Goal: Entertainment & Leisure: Consume media (video, audio)

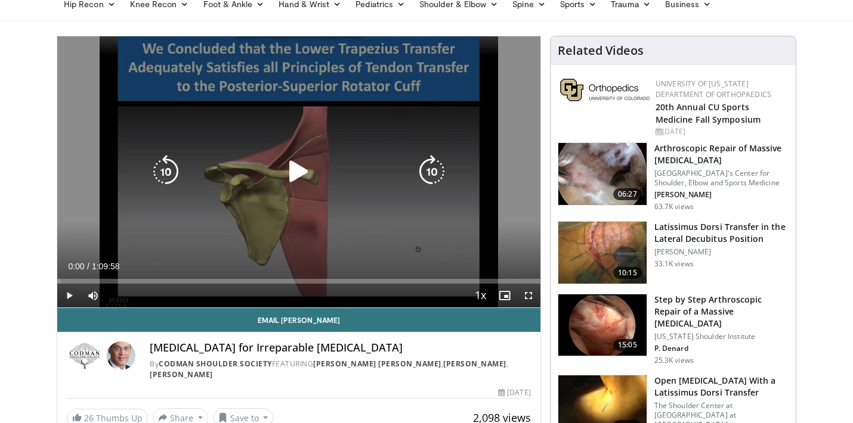
click at [299, 179] on icon "Video Player" at bounding box center [298, 171] width 33 height 33
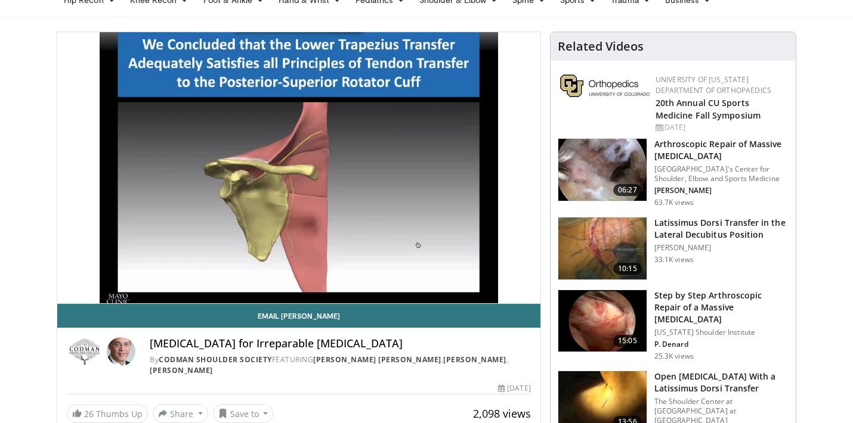
scroll to position [91, 0]
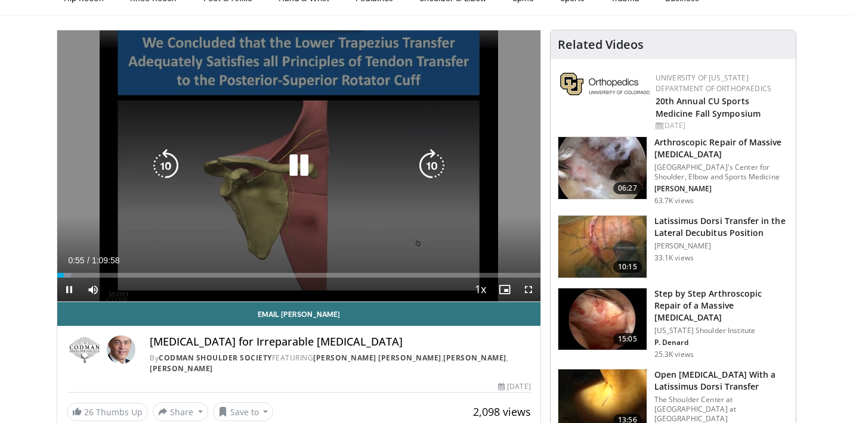
click at [299, 170] on icon "Video Player" at bounding box center [298, 165] width 33 height 33
click at [362, 181] on div "10 seconds Tap to unmute" at bounding box center [298, 165] width 483 height 271
click at [390, 151] on div "10 seconds Tap to unmute" at bounding box center [298, 165] width 483 height 271
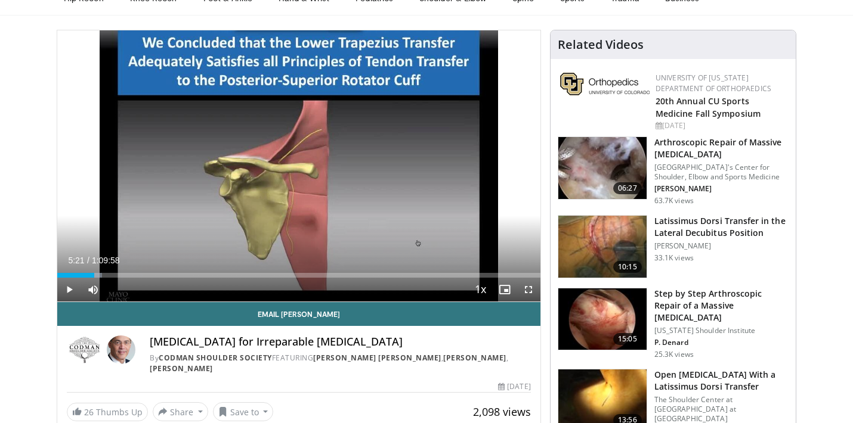
click at [390, 151] on div "10 seconds Tap to unmute" at bounding box center [298, 165] width 483 height 271
click at [62, 295] on span "Video Player" at bounding box center [69, 290] width 24 height 24
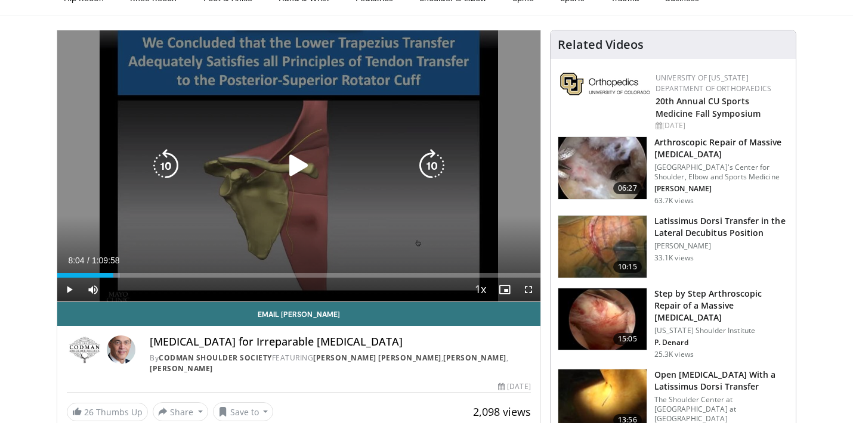
click at [298, 169] on icon "Video Player" at bounding box center [298, 165] width 33 height 33
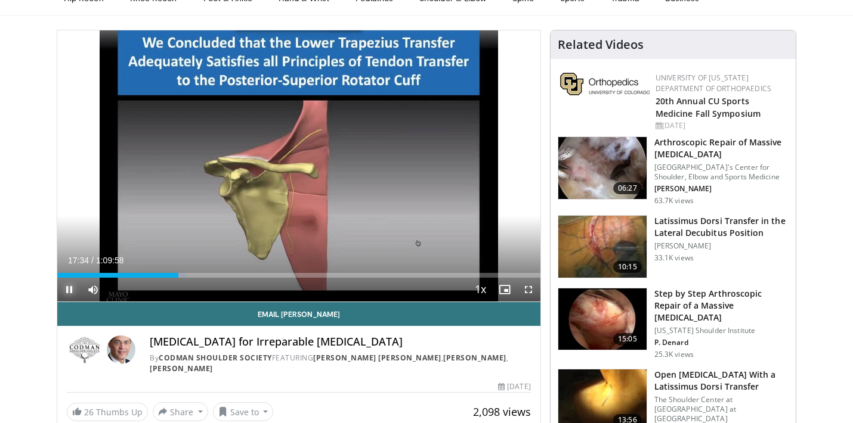
click at [64, 293] on span "Video Player" at bounding box center [69, 290] width 24 height 24
click at [70, 286] on span "Video Player" at bounding box center [69, 290] width 24 height 24
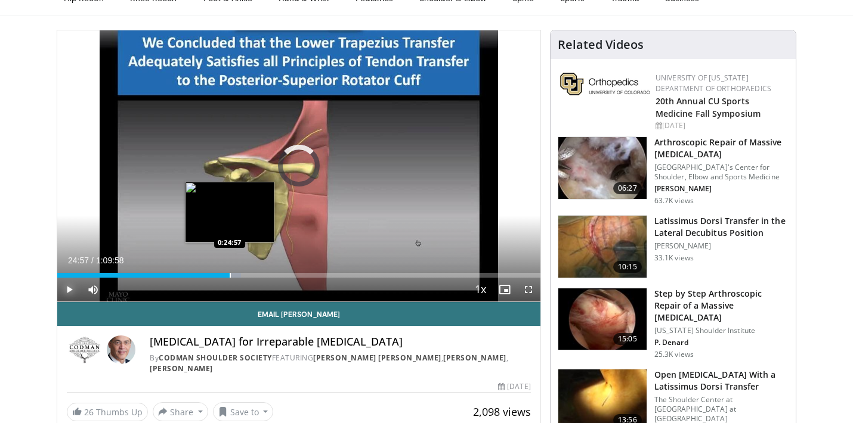
click at [230, 277] on div "Progress Bar" at bounding box center [230, 275] width 1 height 5
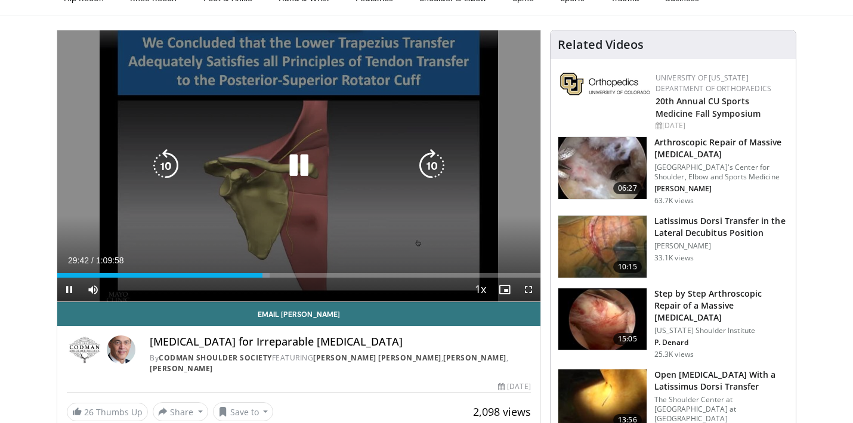
click at [298, 178] on icon "Video Player" at bounding box center [298, 165] width 33 height 33
